Goal: Find specific page/section: Find specific page/section

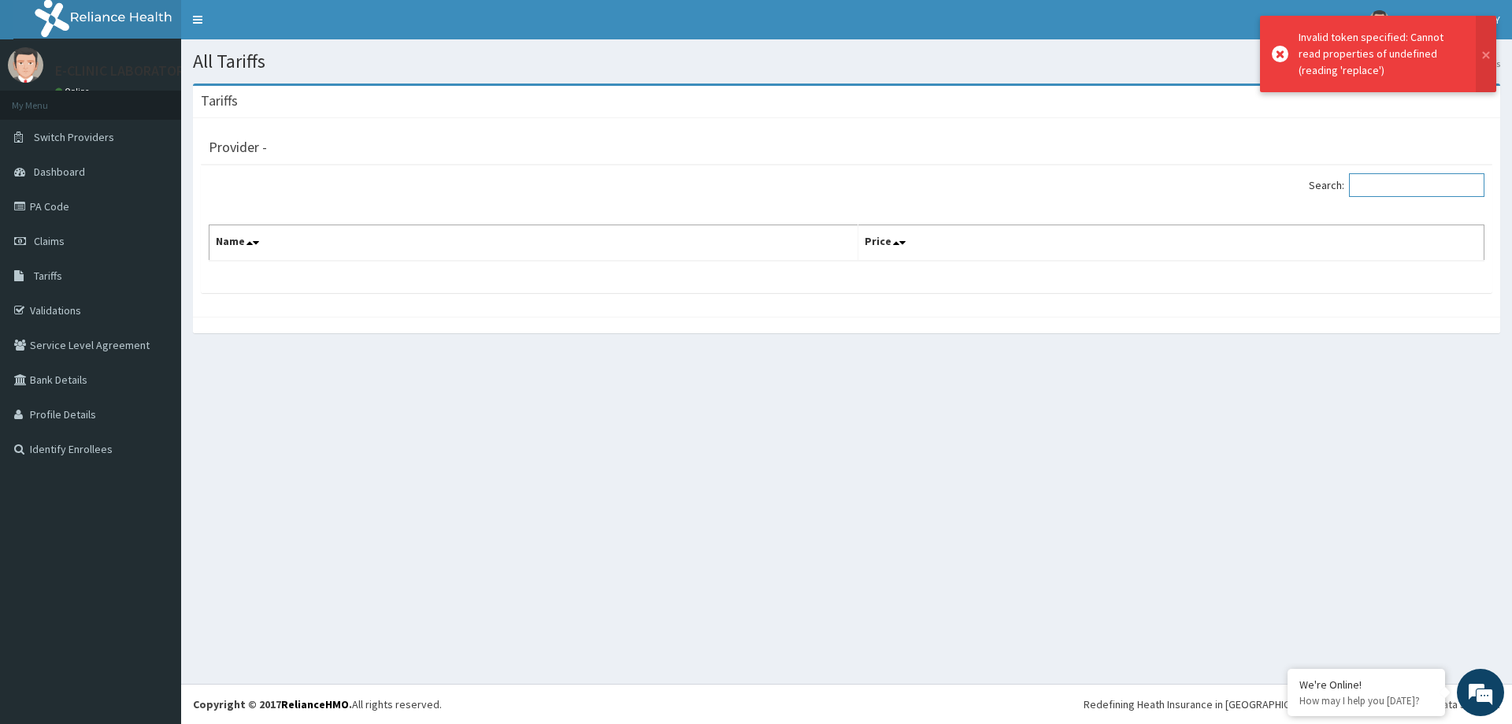
click at [1406, 186] on input "Search:" at bounding box center [1416, 185] width 135 height 24
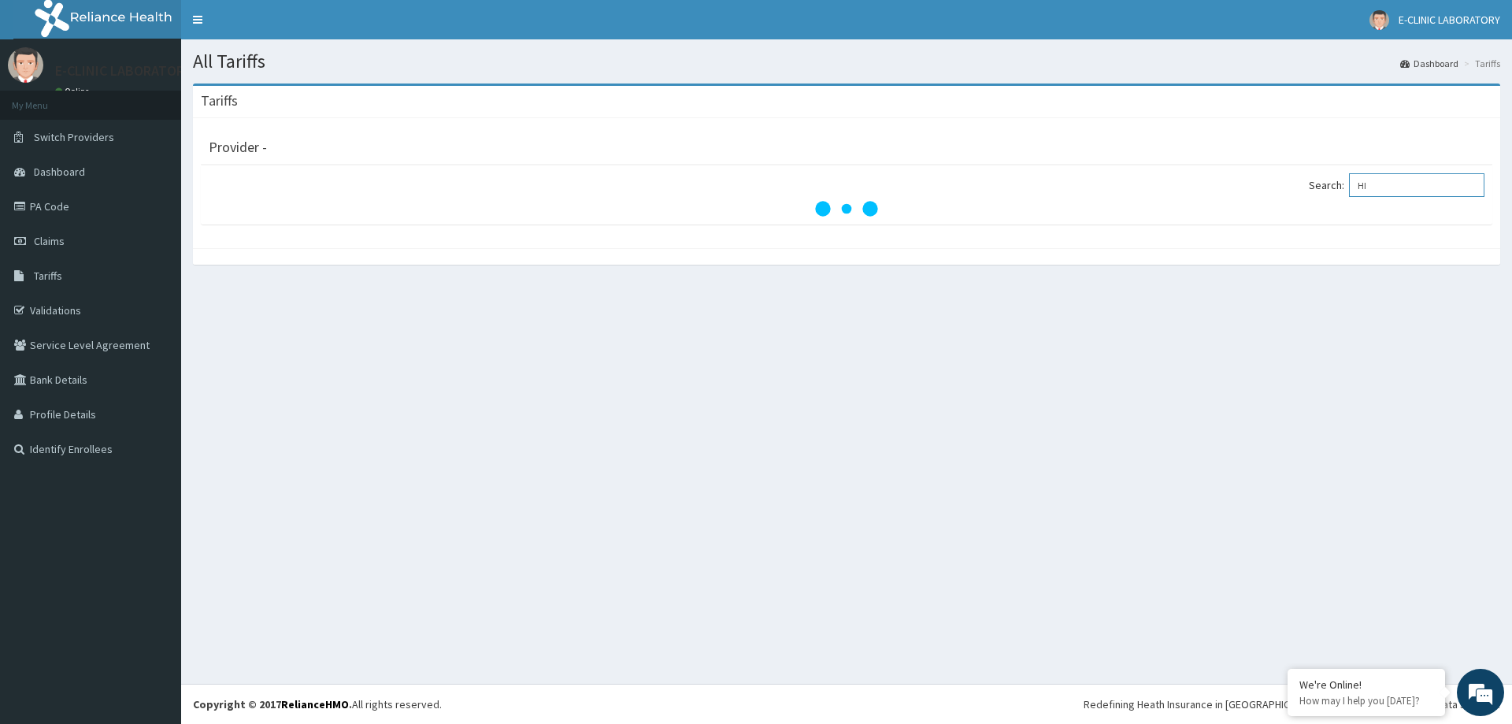
type input "H"
type input "P"
type input "HISTOLOGY"
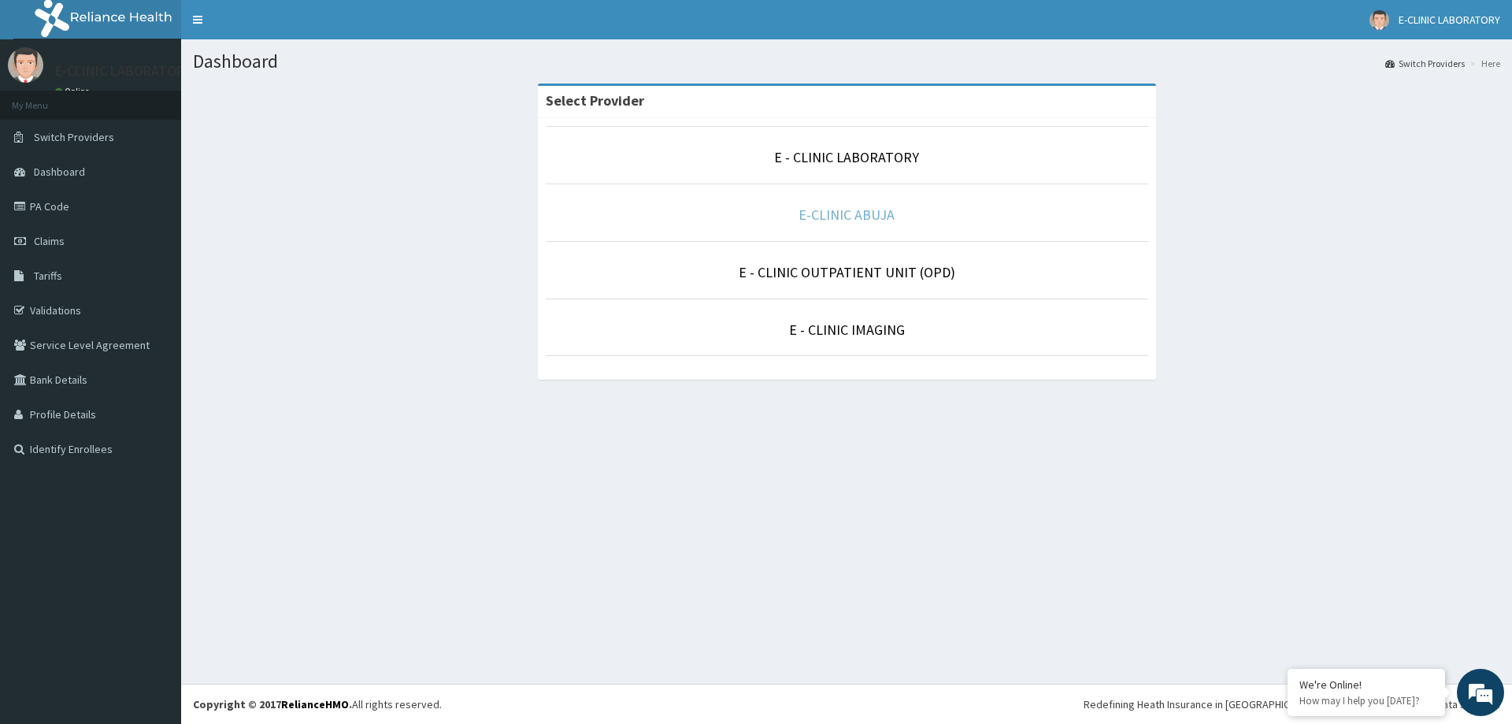
click at [850, 211] on link "E-CLINIC ABUJA" at bounding box center [847, 215] width 96 height 18
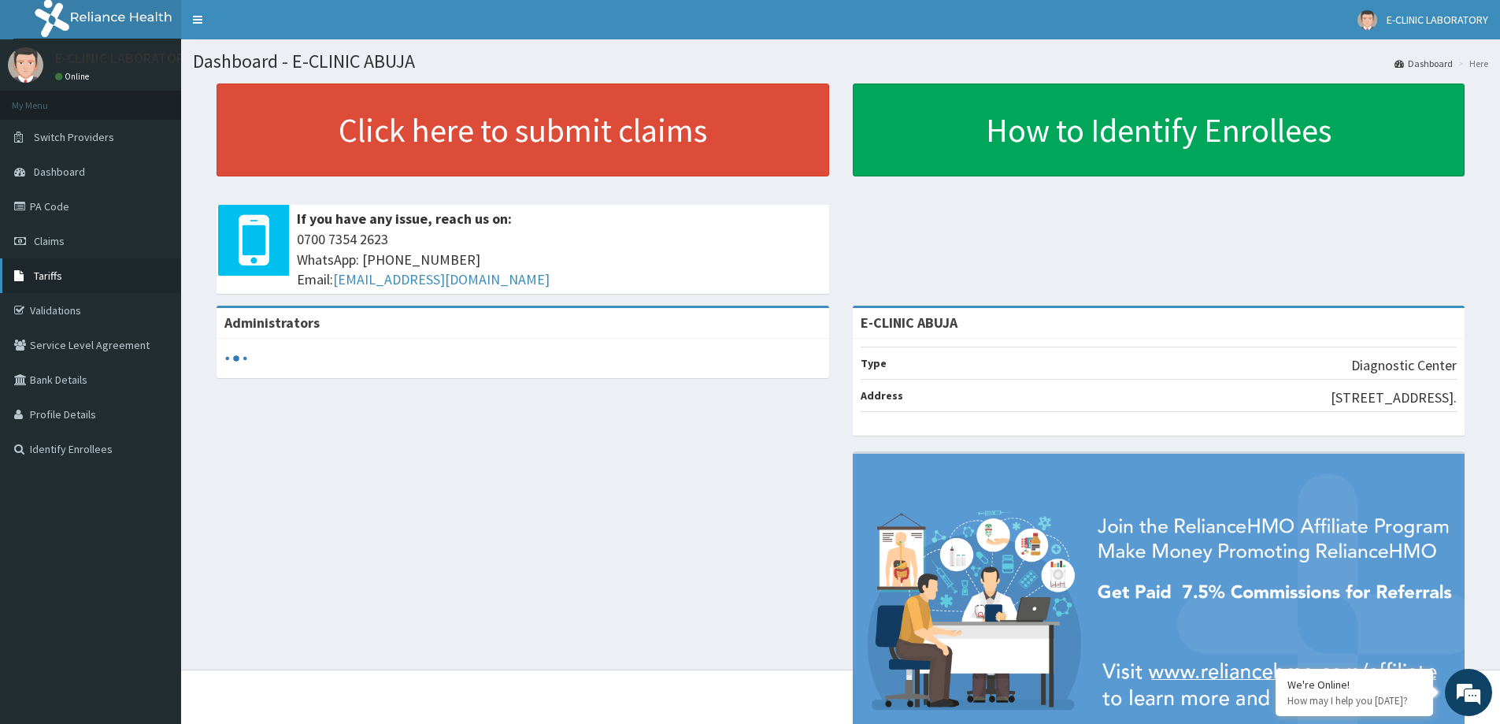
click at [29, 276] on icon at bounding box center [22, 275] width 16 height 11
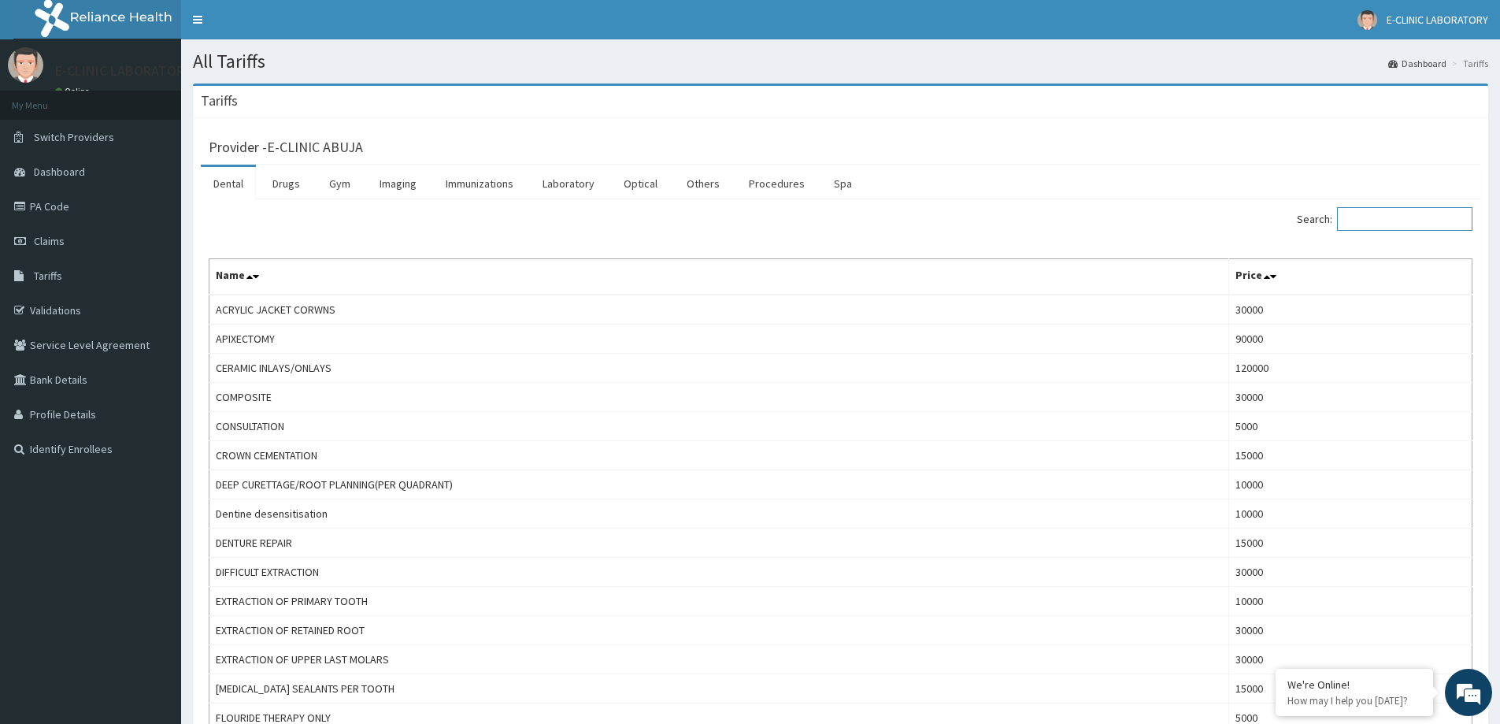
click at [1408, 217] on input "Search:" at bounding box center [1404, 219] width 135 height 24
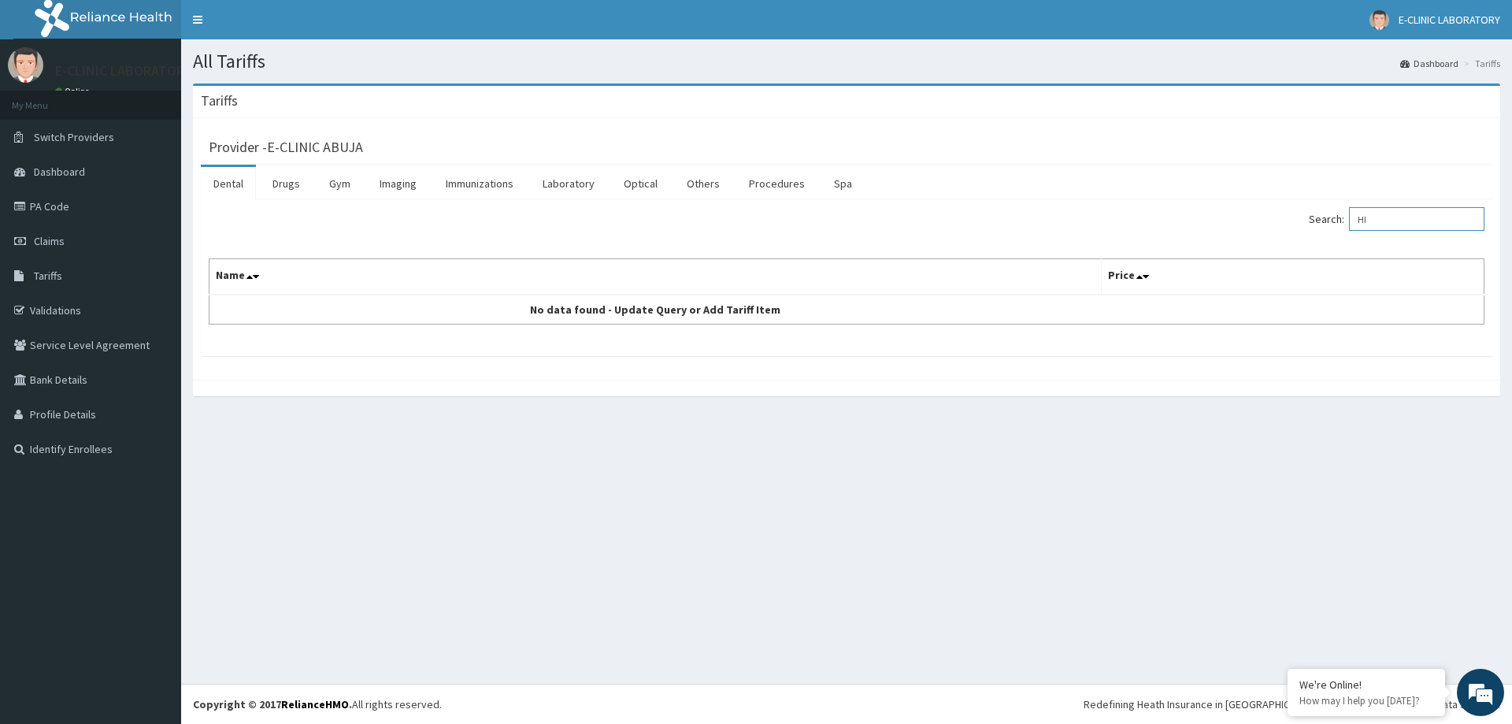
type input "H"
type input "P"
type input "CYTOLOGY"
click at [564, 187] on link "Laboratory" at bounding box center [568, 183] width 77 height 33
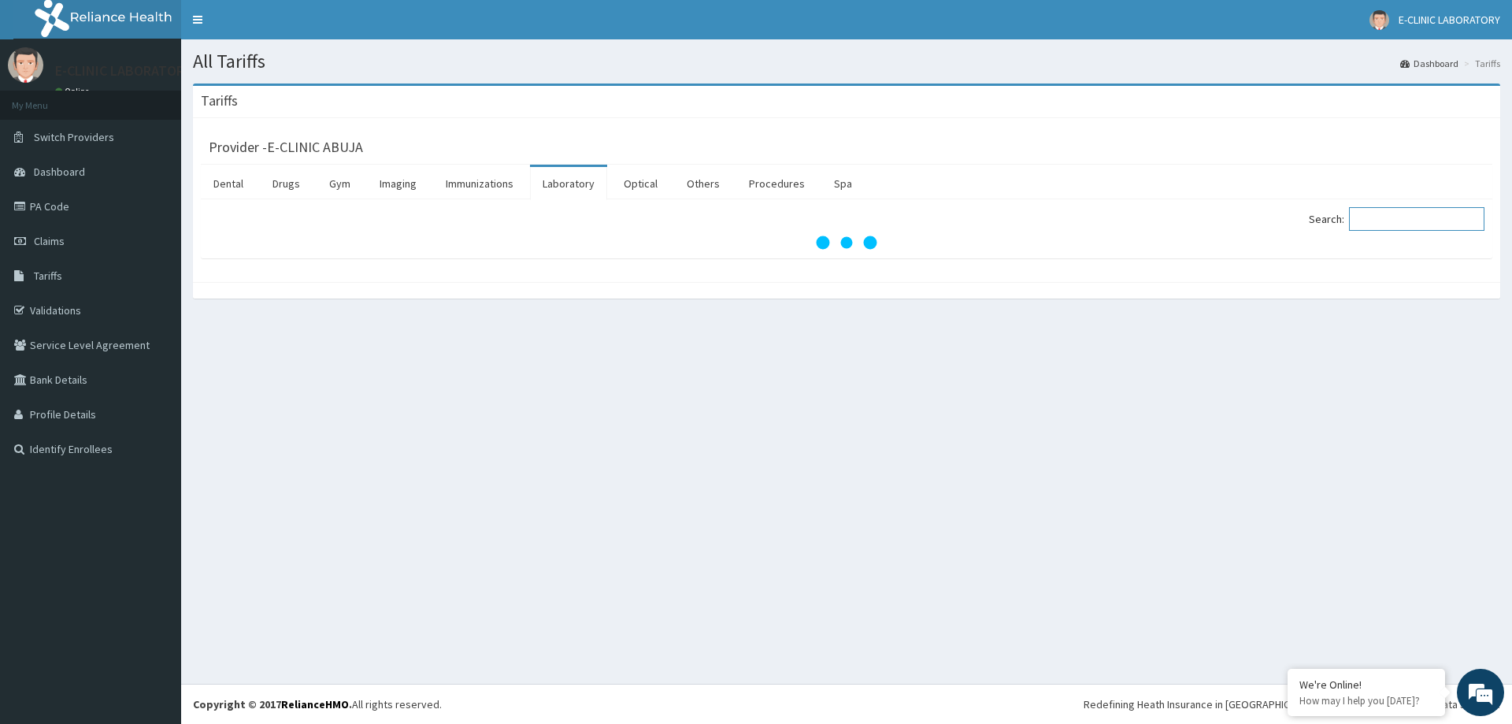
click at [1399, 220] on input "Search:" at bounding box center [1416, 219] width 135 height 24
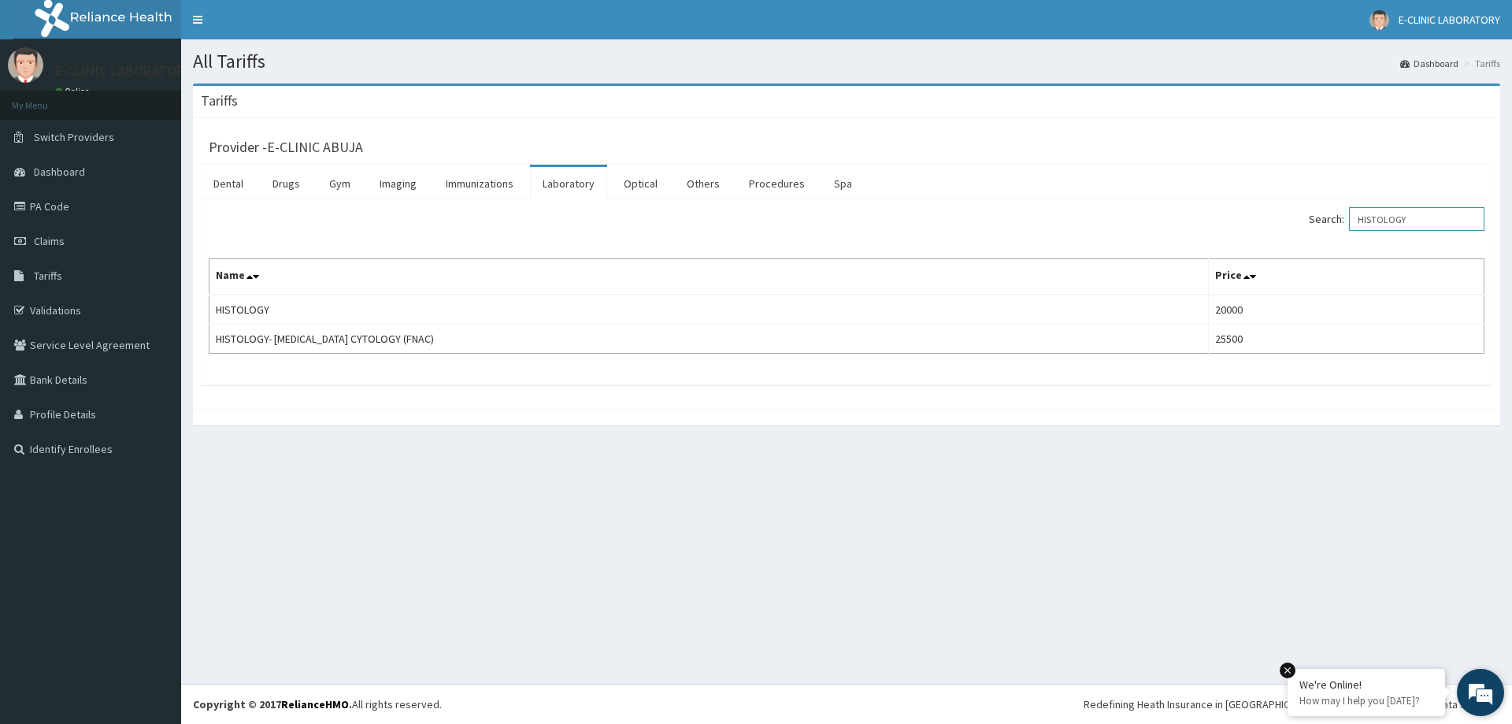
type input "HISTOLOGY"
click at [40, 198] on link "PA Code" at bounding box center [90, 206] width 181 height 35
